Goal: Task Accomplishment & Management: Use online tool/utility

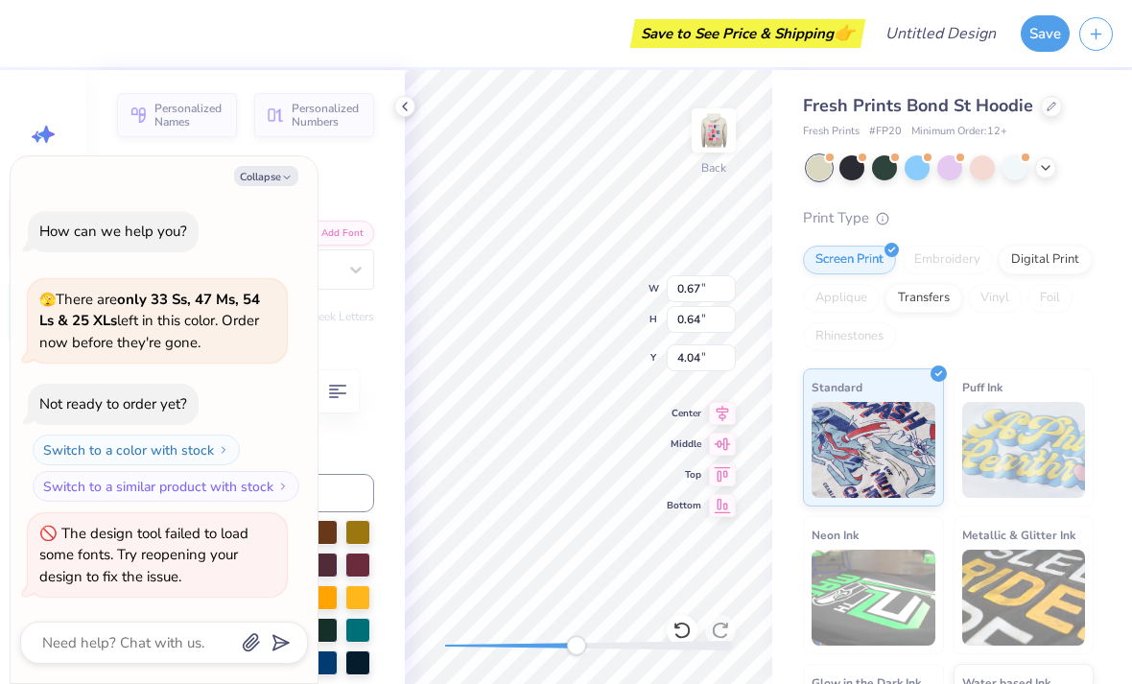
scroll to position [1, 0]
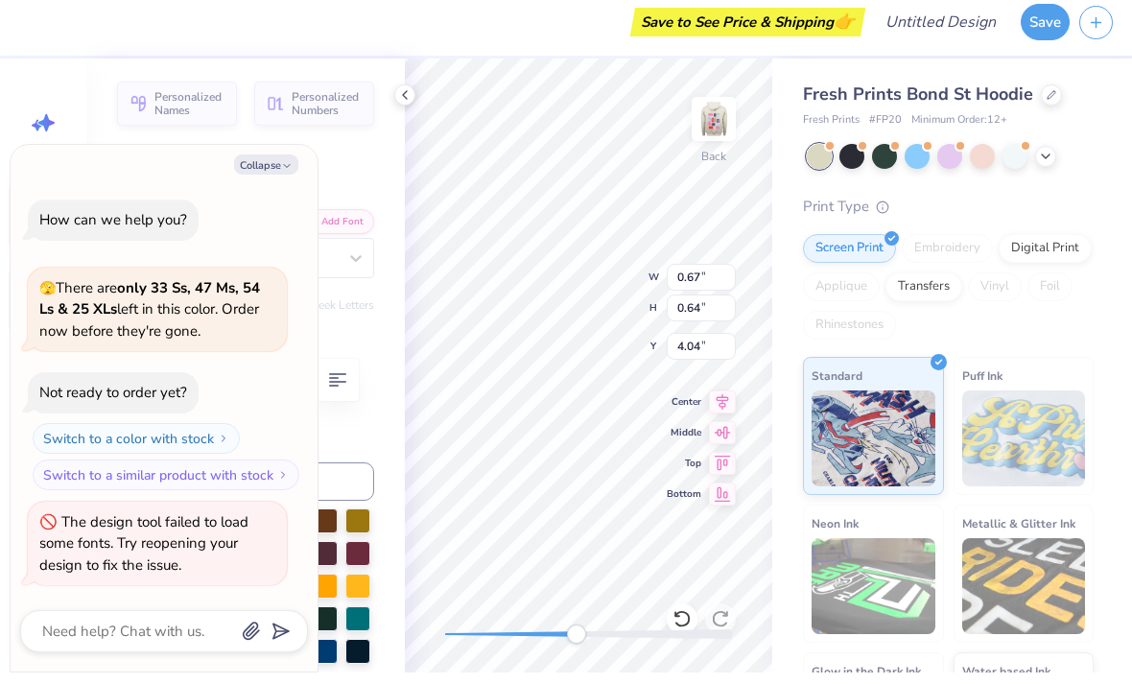
type textarea "x"
type textarea "4"
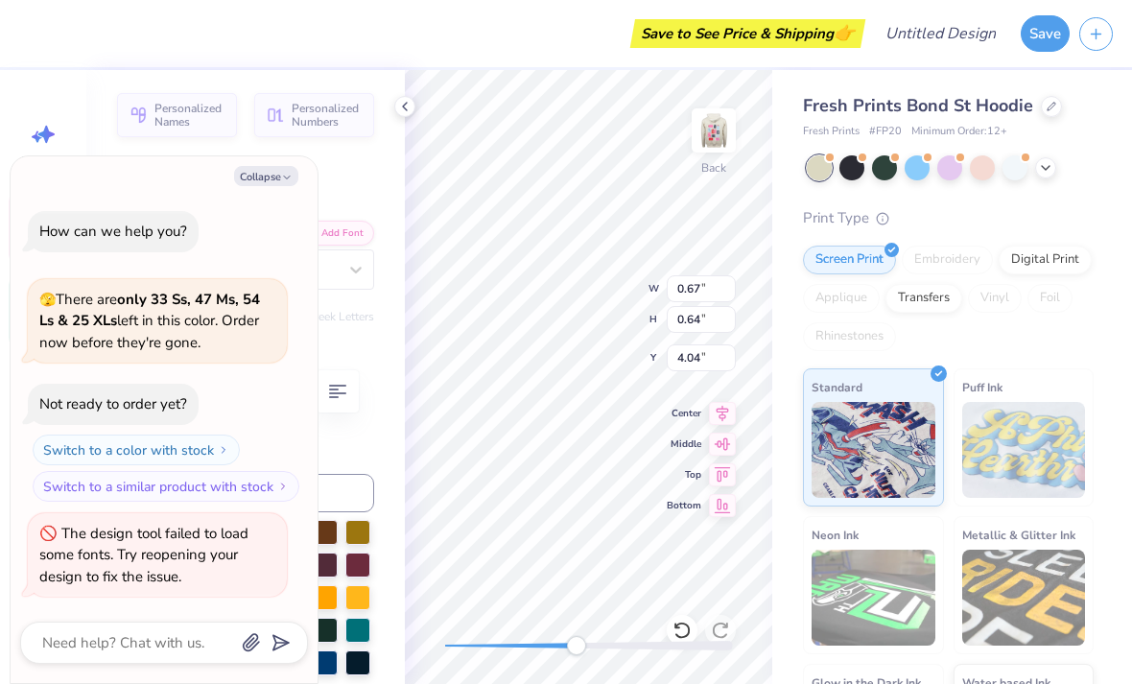
type textarea "x"
type input "4.03"
type textarea "x"
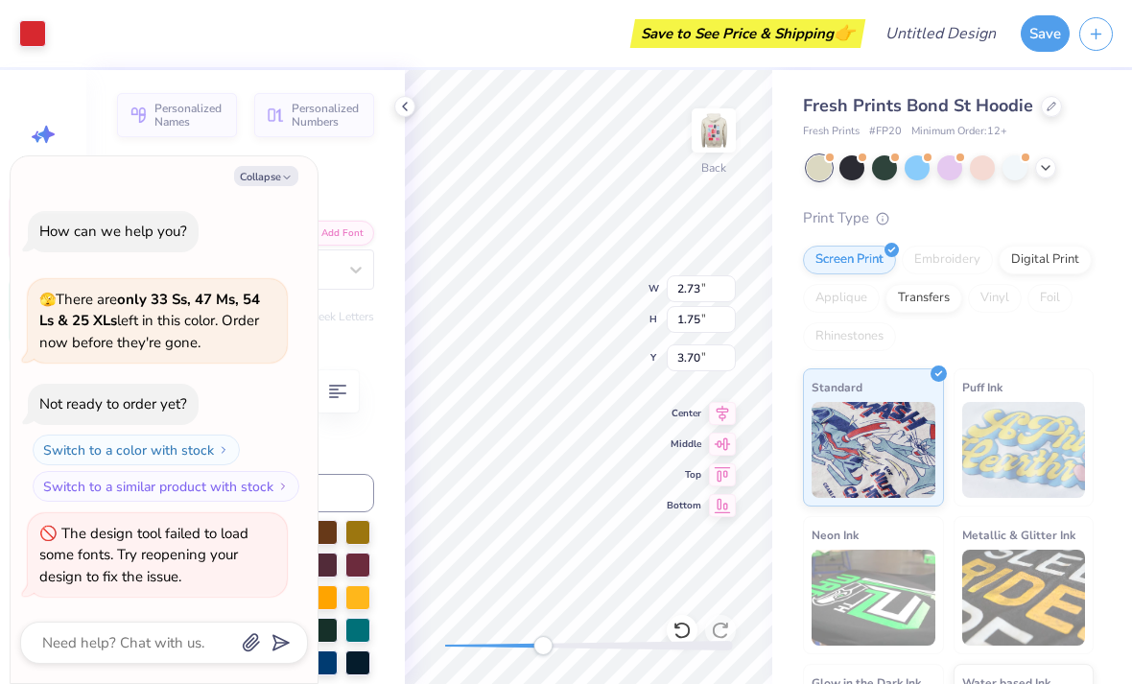
type input "0.47"
type input "1.34"
type input "3.90"
click at [726, 137] on img at bounding box center [713, 130] width 38 height 38
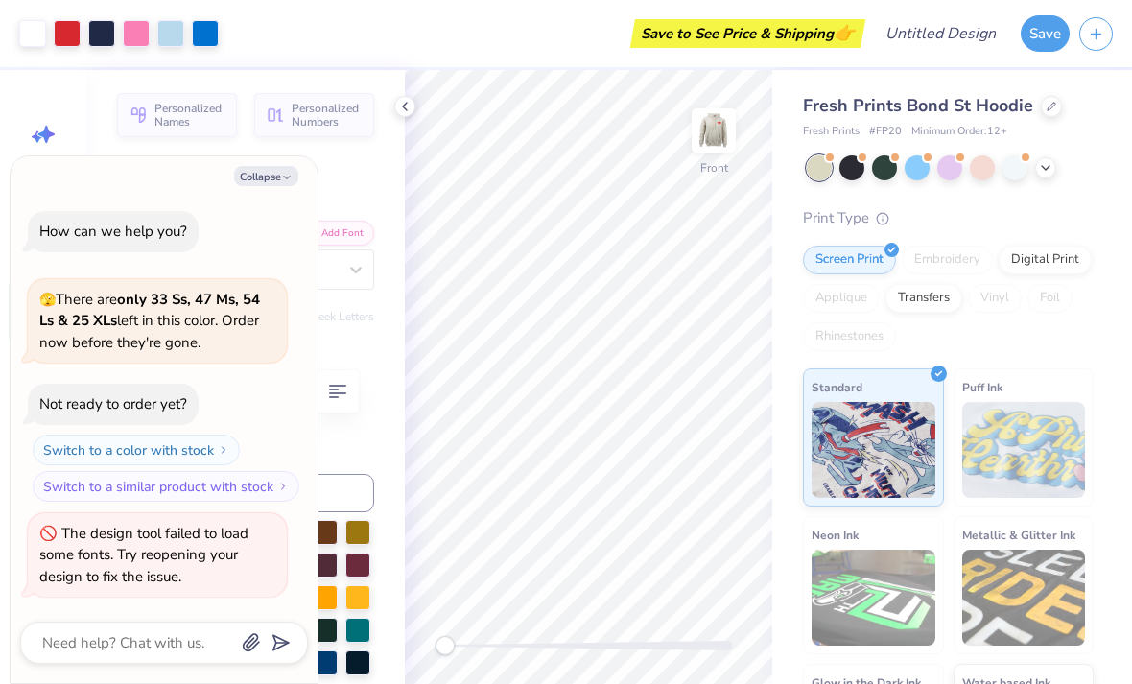
click at [264, 179] on button "Collapse" at bounding box center [266, 176] width 64 height 20
type textarea "x"
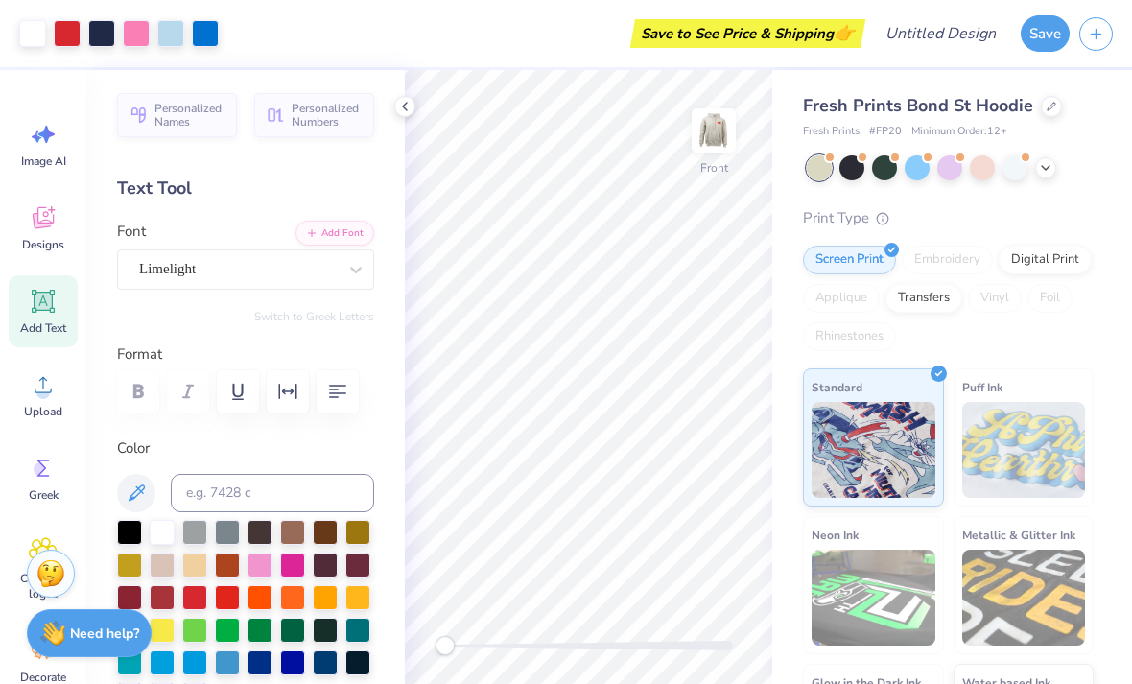
click at [398, 100] on icon at bounding box center [404, 106] width 15 height 15
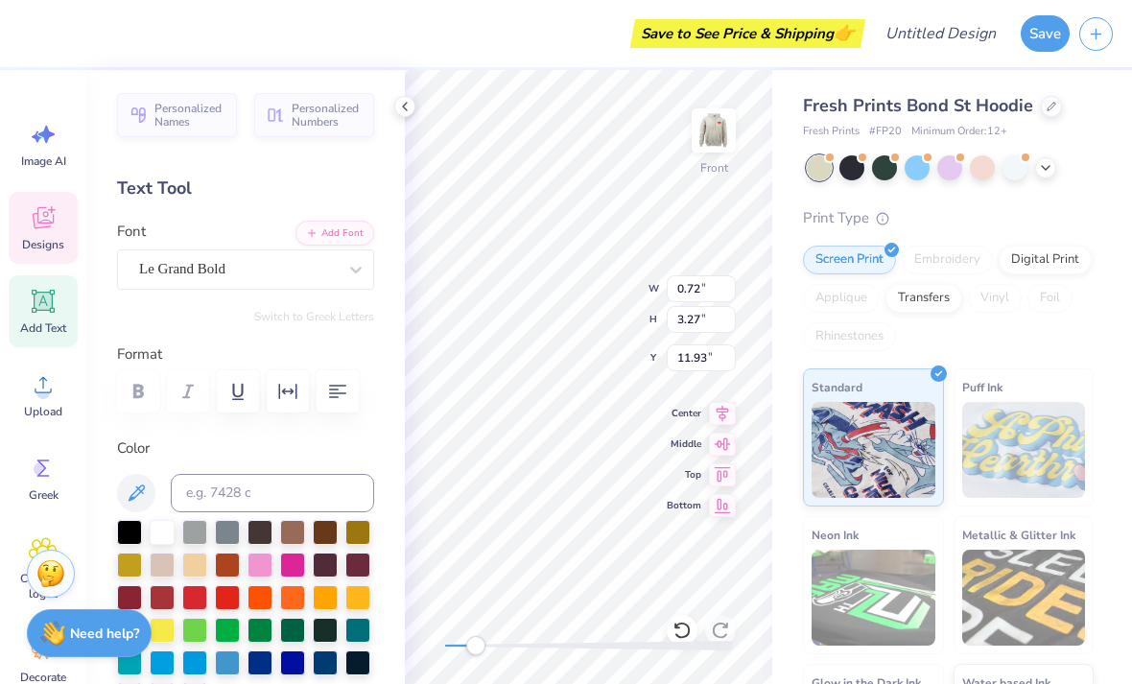
scroll to position [1, 4]
type textarea "marwuette Love"
type input "0.31"
type input "2.71"
type input "10.49"
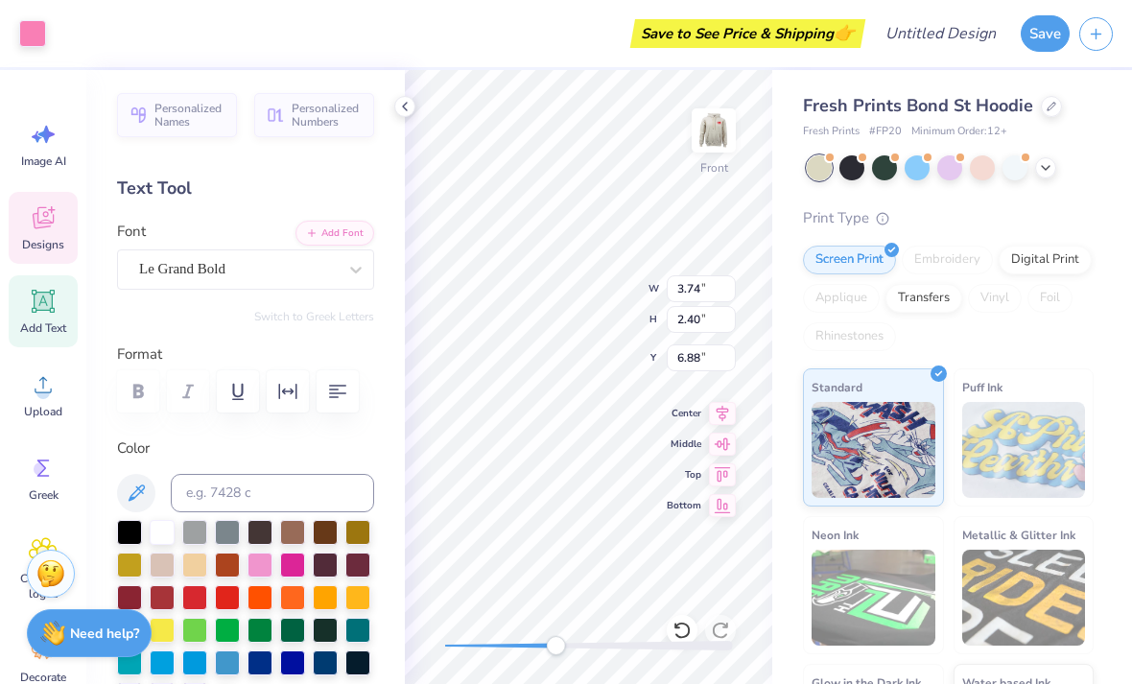
type input "0.31"
type input "2.71"
type input "10.49"
type textarea "marwuetteove"
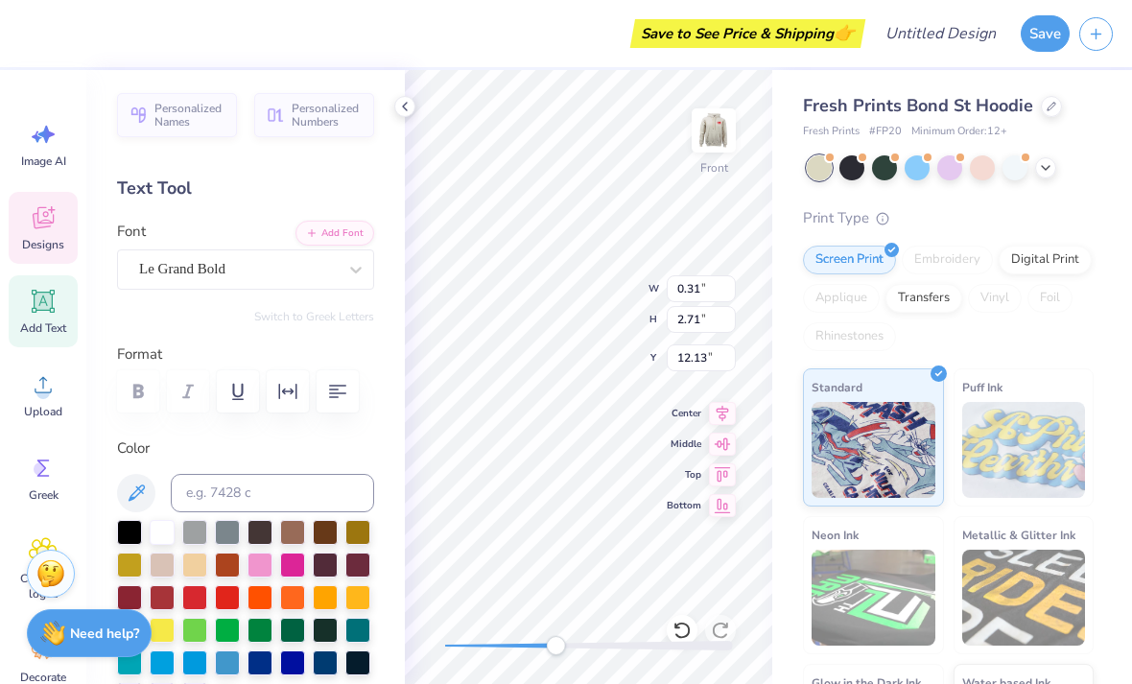
type input "1.93"
type input "2.95"
type input "7.02"
type textarea "Mar"
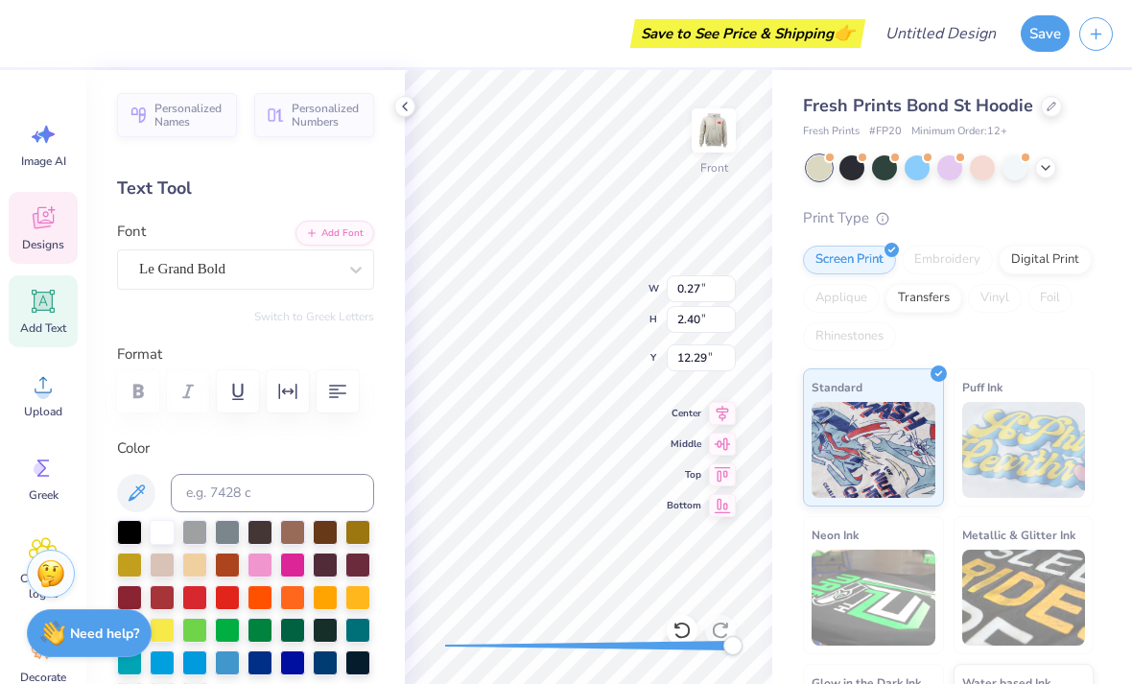
scroll to position [1, 1]
type input "1.32"
type input "4.26"
type input "11.13"
type input "0.31"
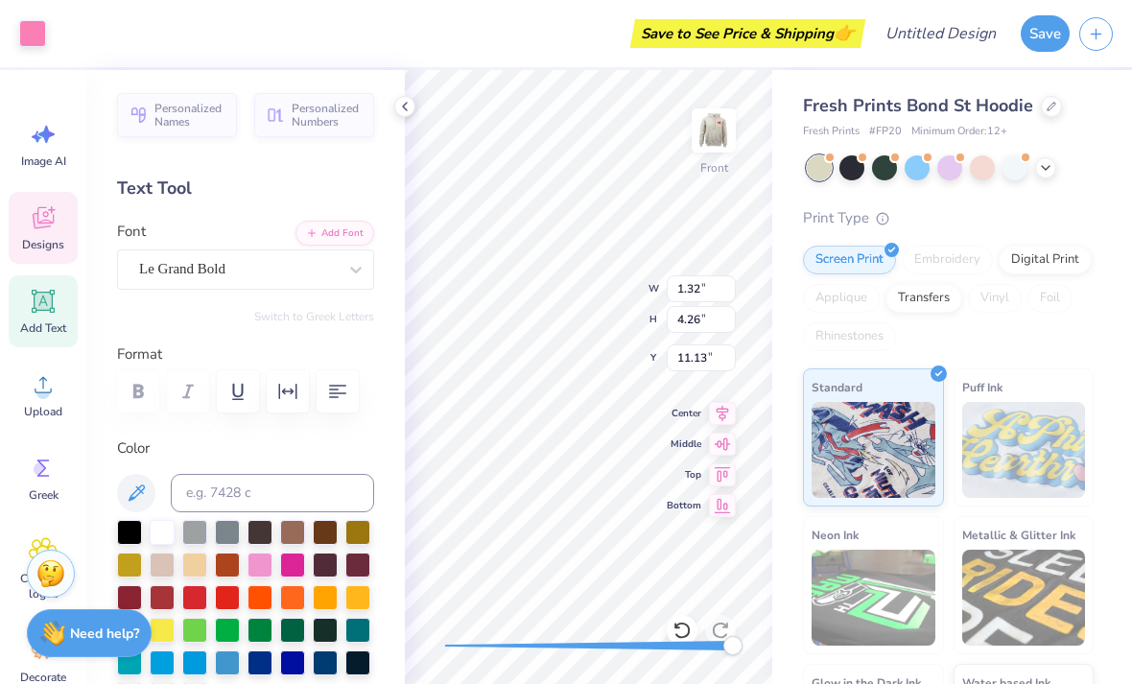
type input "0.71"
type input "13.13"
type textarea "Marquette"
click at [785, 215] on div "Fresh Prints Bond St Hoodie Fresh Prints # FP20 Minimum Order: 12 + Print Type …" at bounding box center [952, 436] width 360 height 732
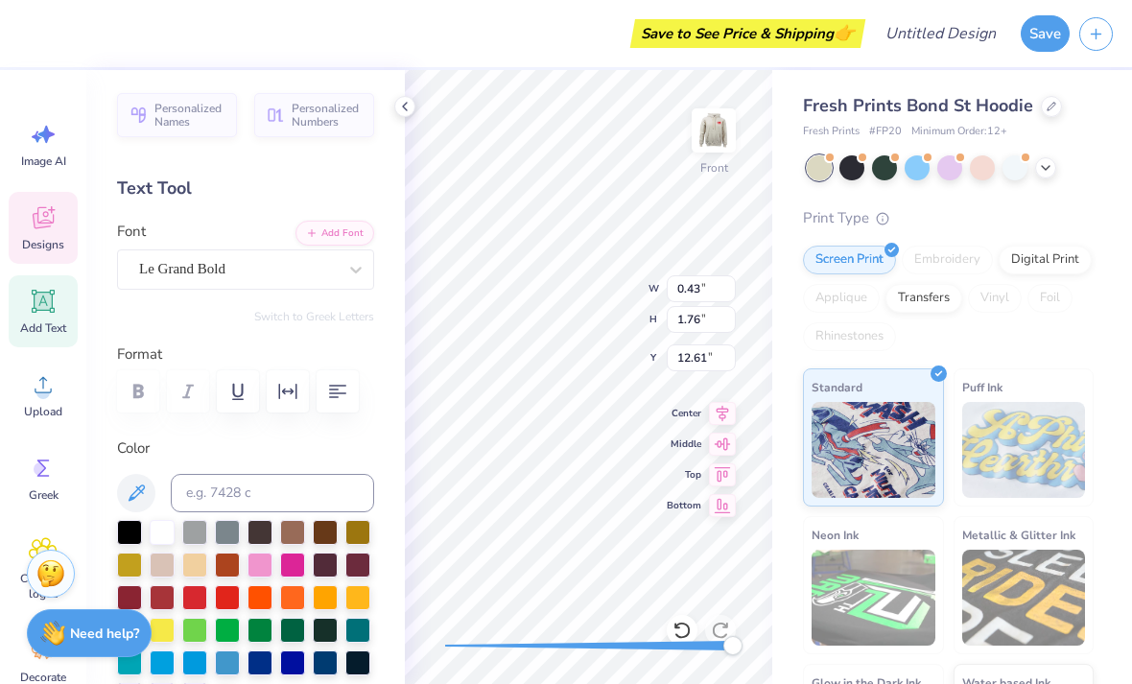
type input "0.68"
type input "2.77"
type input "11.60"
